Goal: Information Seeking & Learning: Learn about a topic

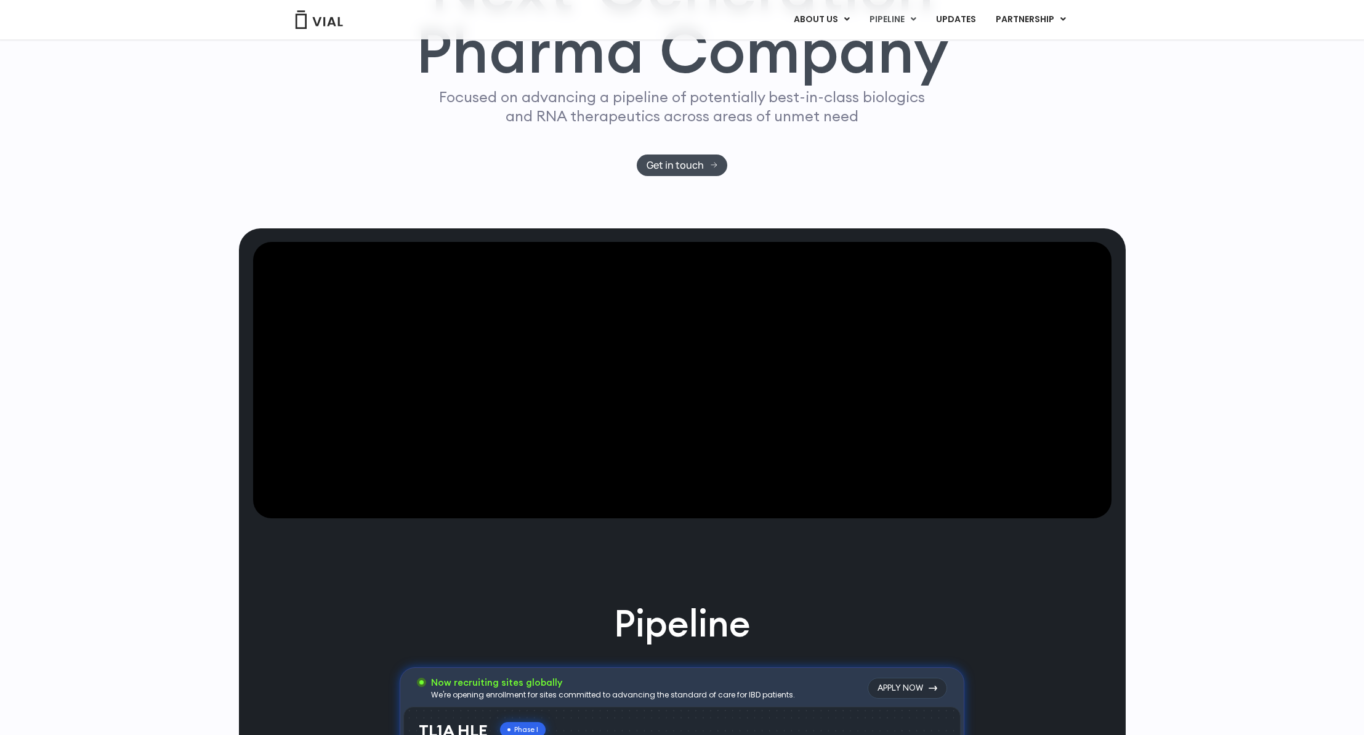
scroll to position [157, 0]
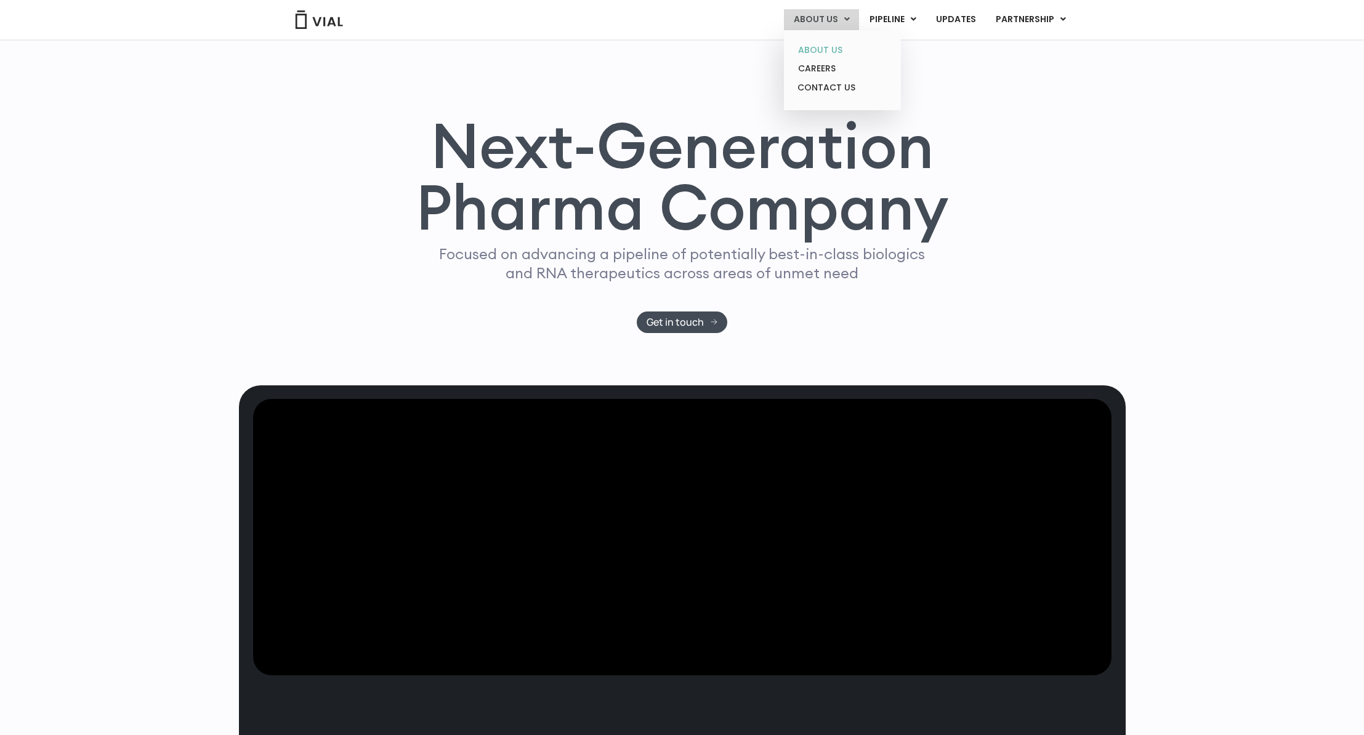
click at [814, 46] on link "ABOUT US" at bounding box center [842, 50] width 108 height 19
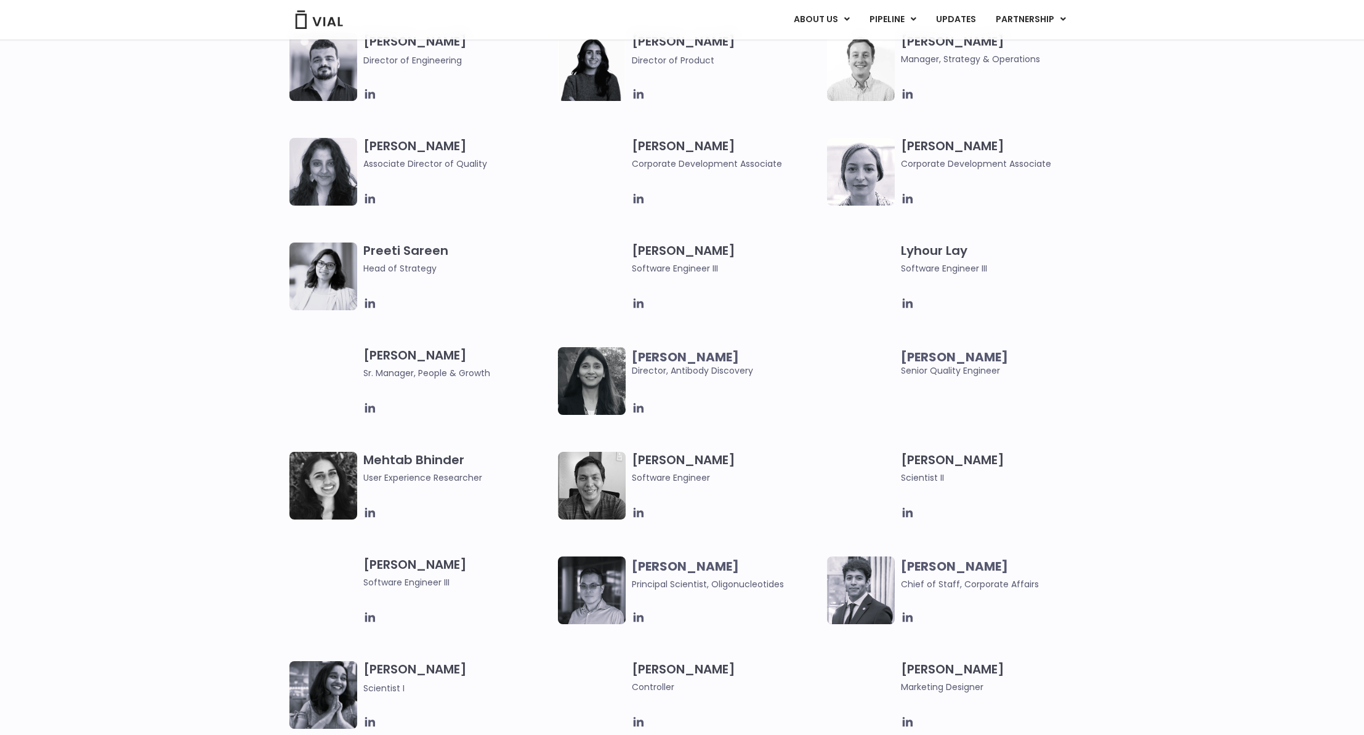
scroll to position [1621, 0]
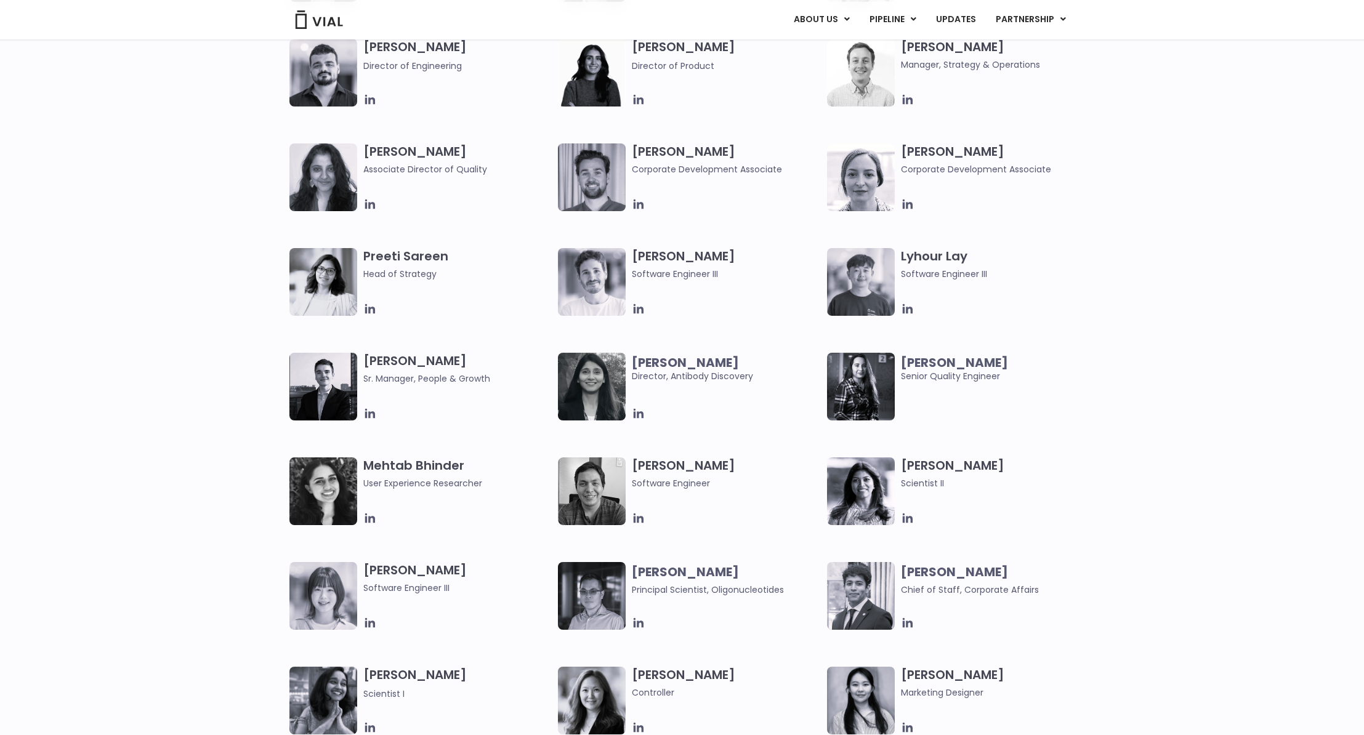
click at [420, 261] on h3 "[PERSON_NAME] Head of Strategy" at bounding box center [457, 264] width 189 height 33
click at [379, 254] on h3 "[PERSON_NAME] Head of Strategy" at bounding box center [457, 264] width 189 height 33
click at [370, 311] on icon at bounding box center [370, 309] width 14 height 14
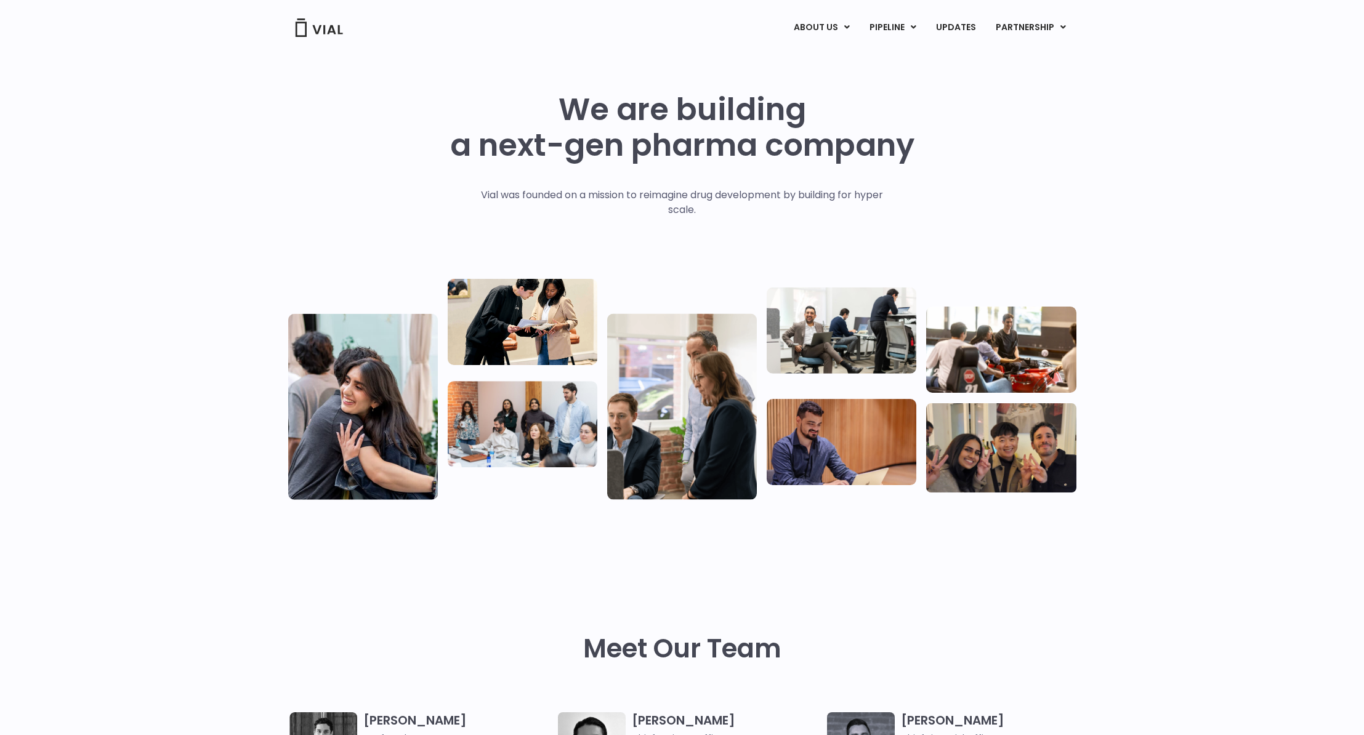
scroll to position [0, 0]
